Goal: Information Seeking & Learning: Learn about a topic

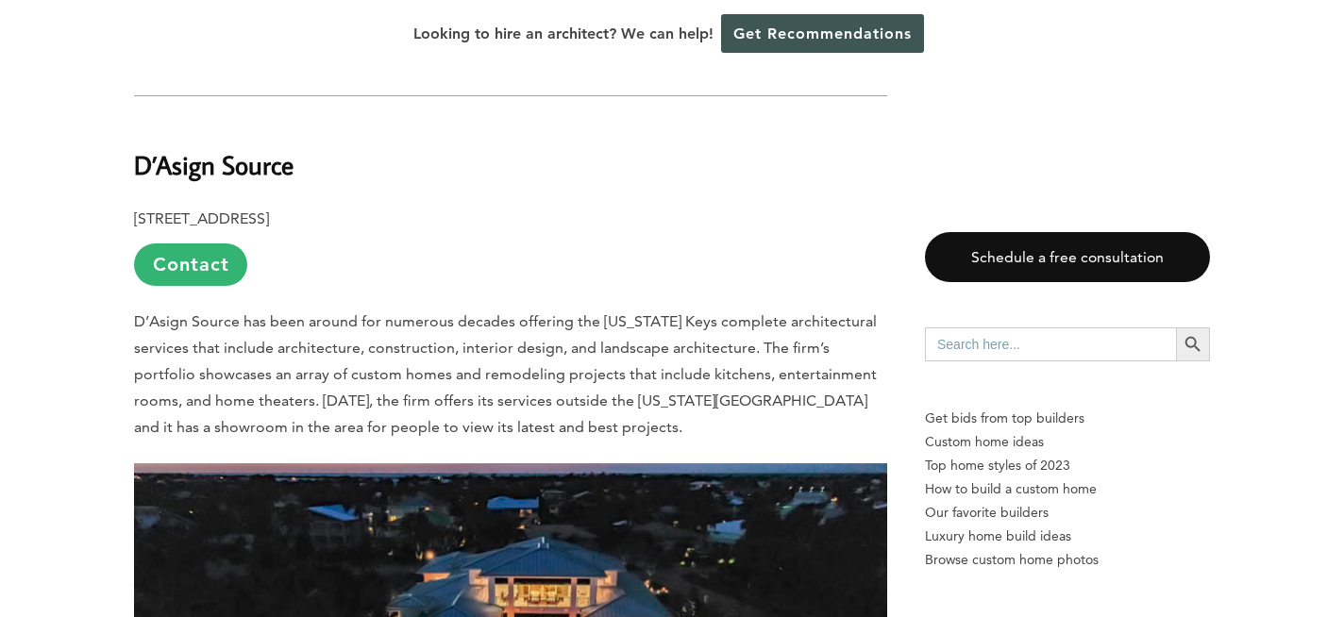
scroll to position [4247, 0]
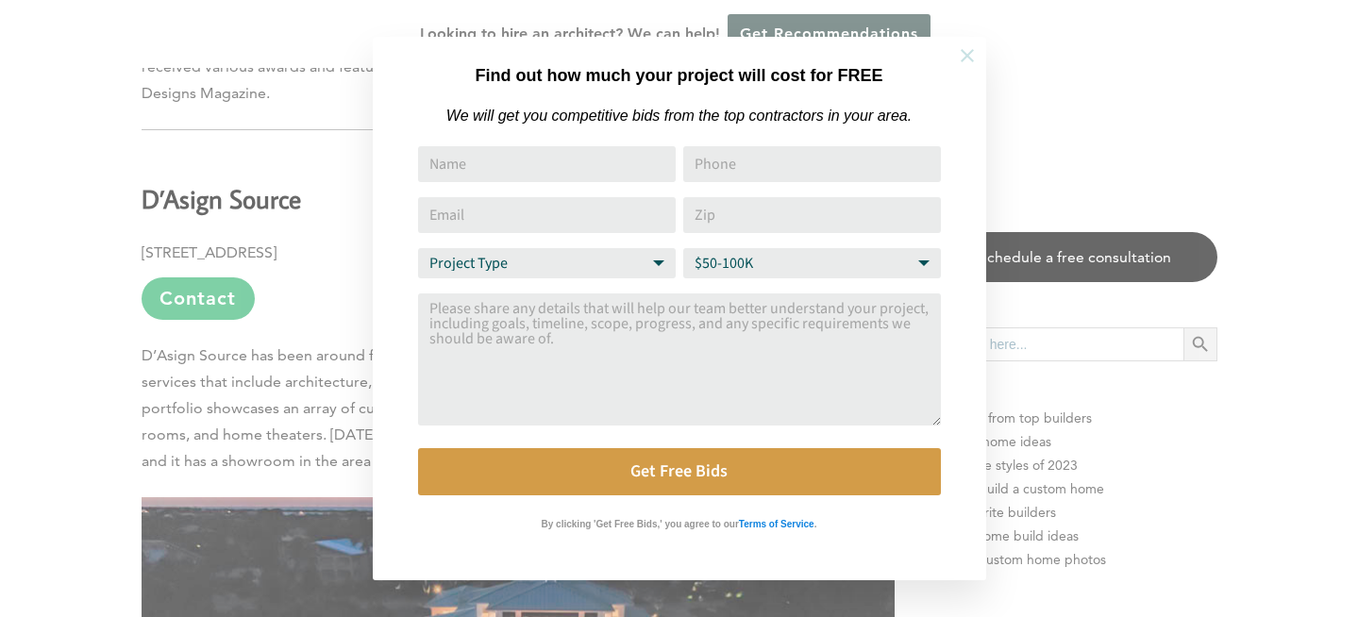
click at [963, 49] on icon at bounding box center [967, 55] width 21 height 21
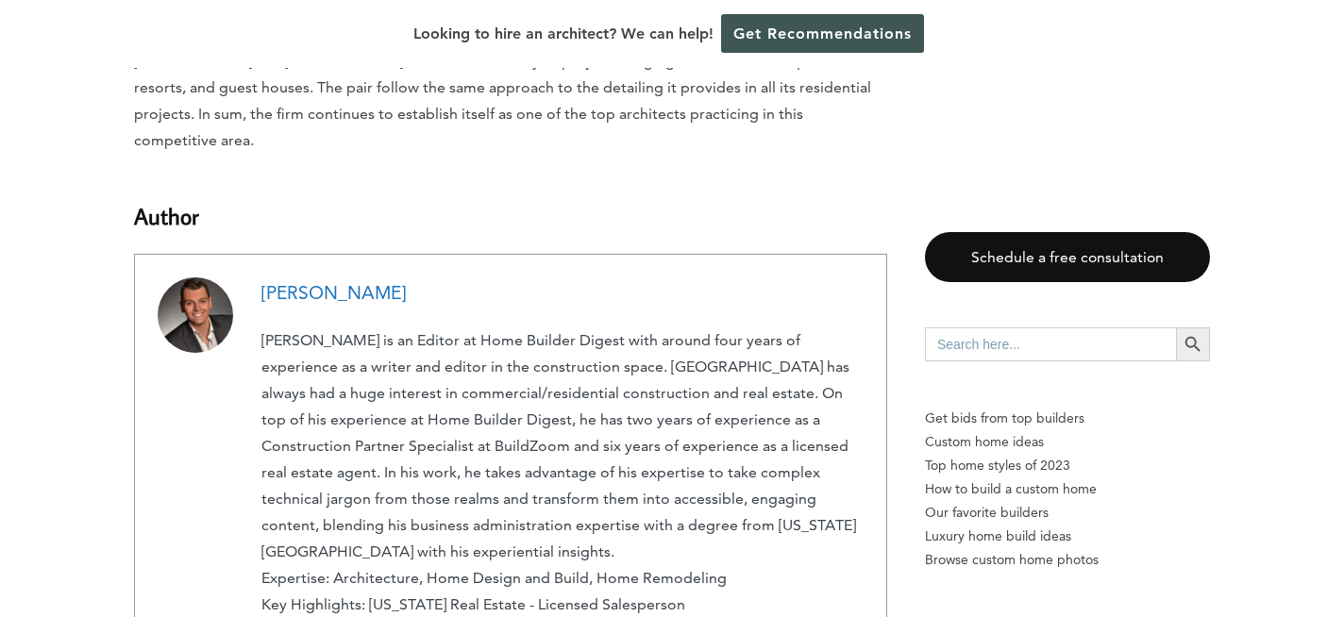
scroll to position [7362, 0]
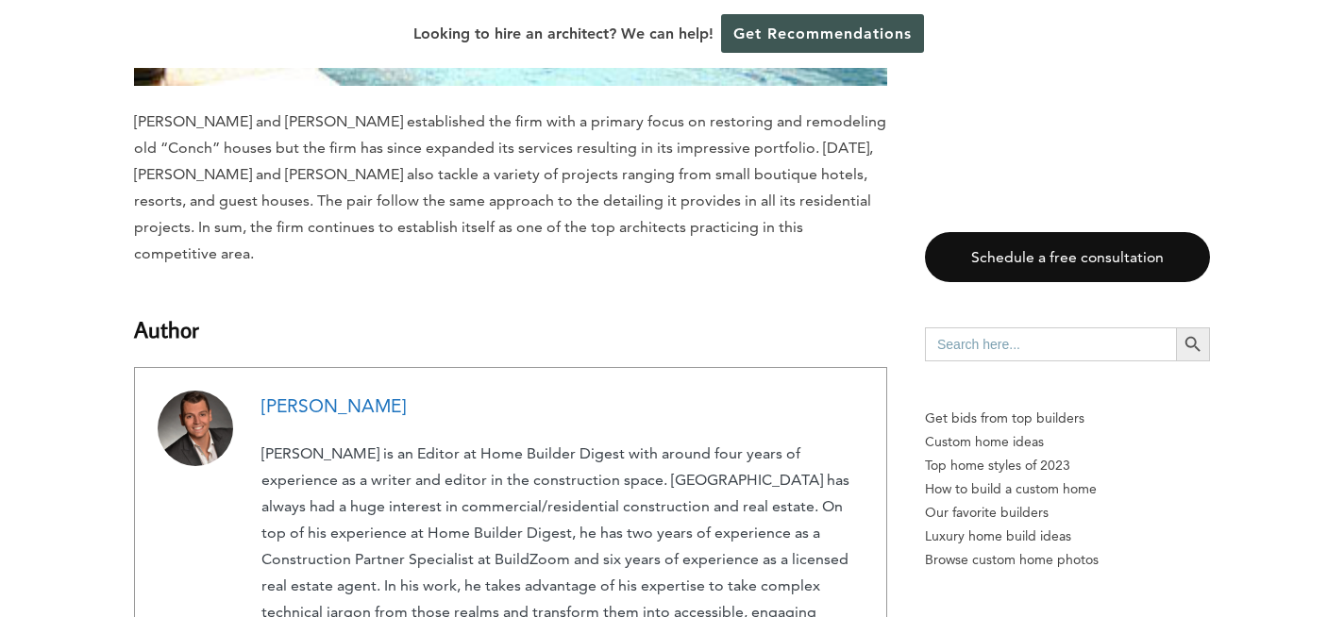
click at [353, 395] on link "[PERSON_NAME]" at bounding box center [333, 406] width 144 height 22
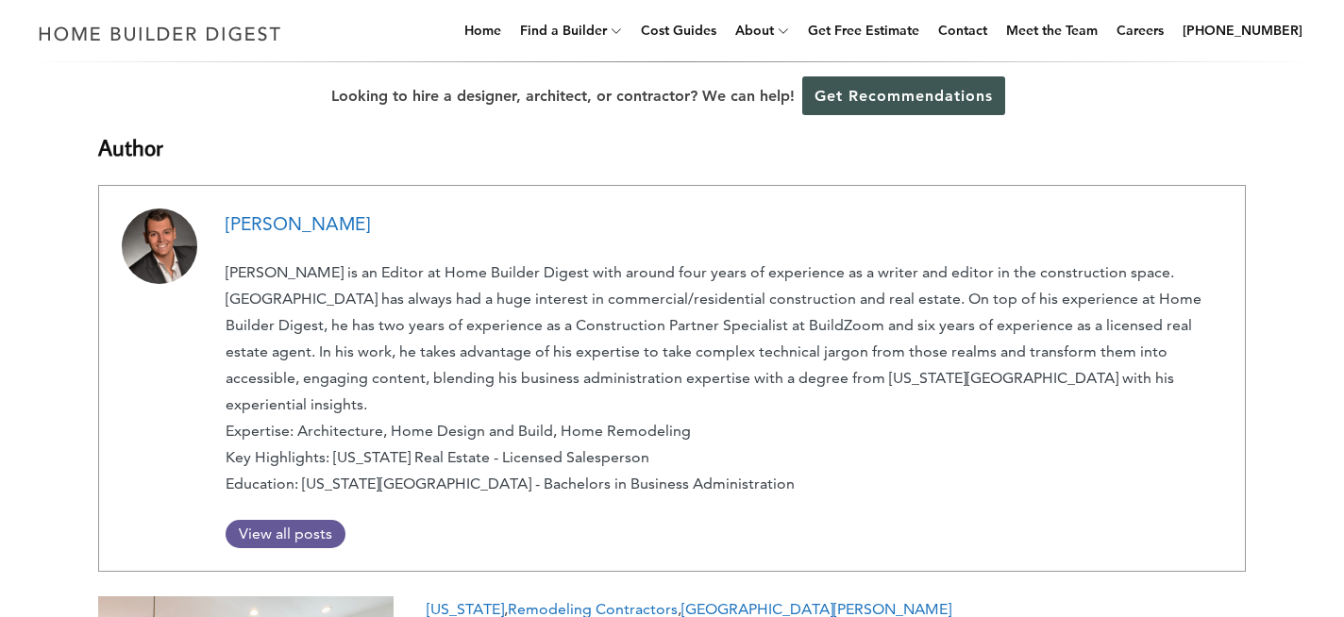
click at [290, 222] on link "[PERSON_NAME]" at bounding box center [298, 224] width 144 height 22
click at [326, 225] on link "[PERSON_NAME]" at bounding box center [298, 224] width 144 height 22
click at [328, 222] on link "[PERSON_NAME]" at bounding box center [298, 224] width 144 height 22
